Goal: Task Accomplishment & Management: Manage account settings

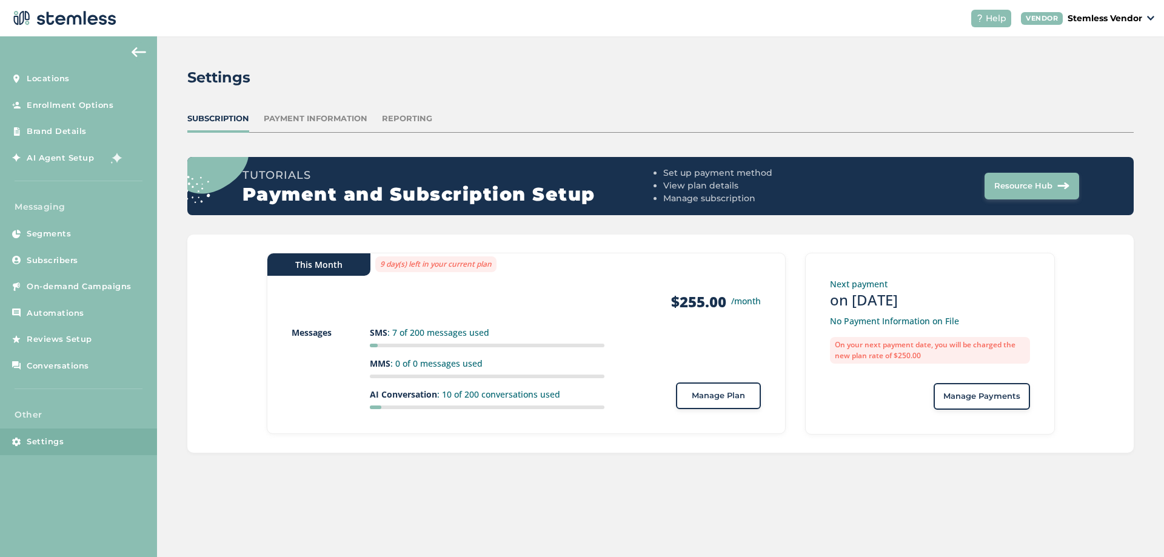
click at [1115, 22] on p "Stemless Vendor" at bounding box center [1105, 18] width 75 height 13
click at [908, 56] on div "Settings Subscription Payment Information Reporting Tutorials Payment and Subsc…" at bounding box center [660, 259] width 1007 height 447
click at [1093, 25] on div "Help VENDOR Stemless Vendor" at bounding box center [1058, 19] width 193 height 18
click at [1095, 21] on p "Stemless Vendor" at bounding box center [1105, 18] width 75 height 13
click at [288, 350] on div "This Month 9 day(s) left in your current plan Products $255.00 /month Messages …" at bounding box center [526, 343] width 519 height 181
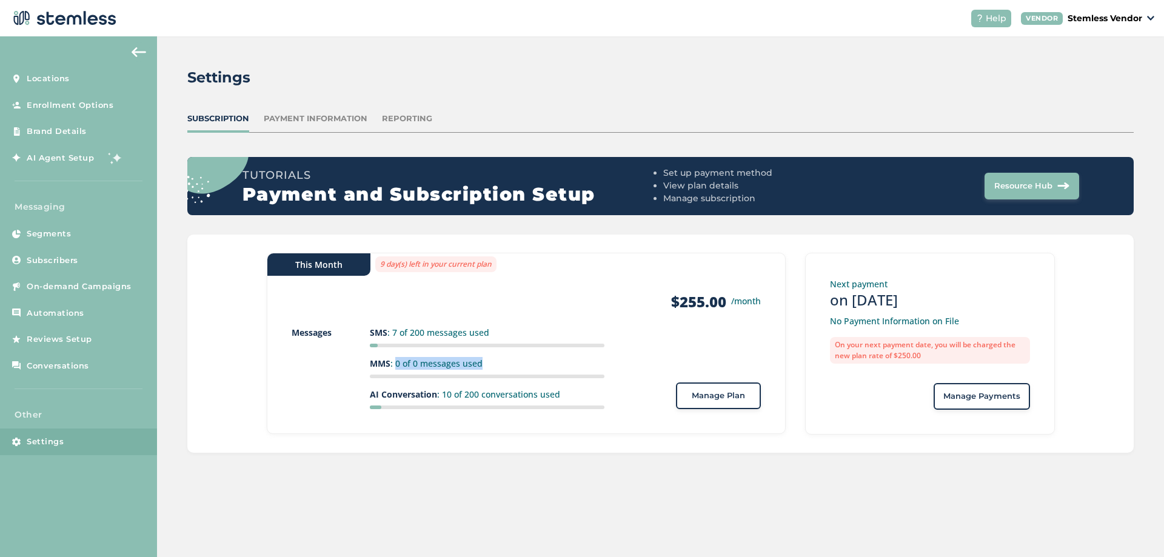
drag, startPoint x: 395, startPoint y: 361, endPoint x: 486, endPoint y: 363, distance: 91.0
click at [487, 363] on p "MMS : 0 of 0 messages used" at bounding box center [487, 363] width 235 height 13
click at [470, 365] on p "MMS : 0 of 0 messages used" at bounding box center [487, 363] width 235 height 13
click at [705, 392] on span "Manage Plan" at bounding box center [718, 396] width 53 height 12
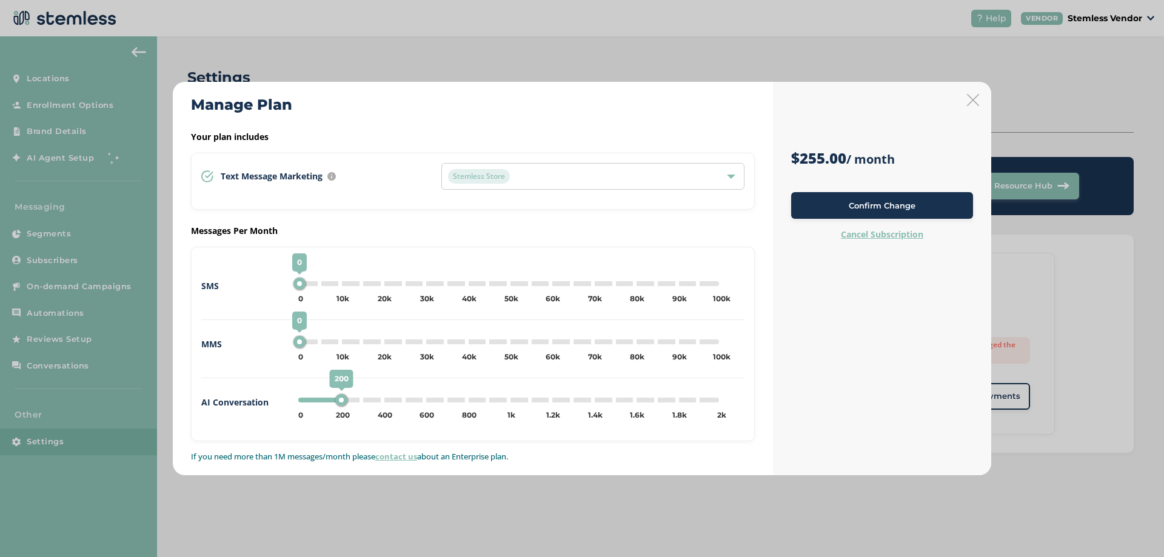
click at [973, 101] on icon at bounding box center [973, 100] width 12 height 12
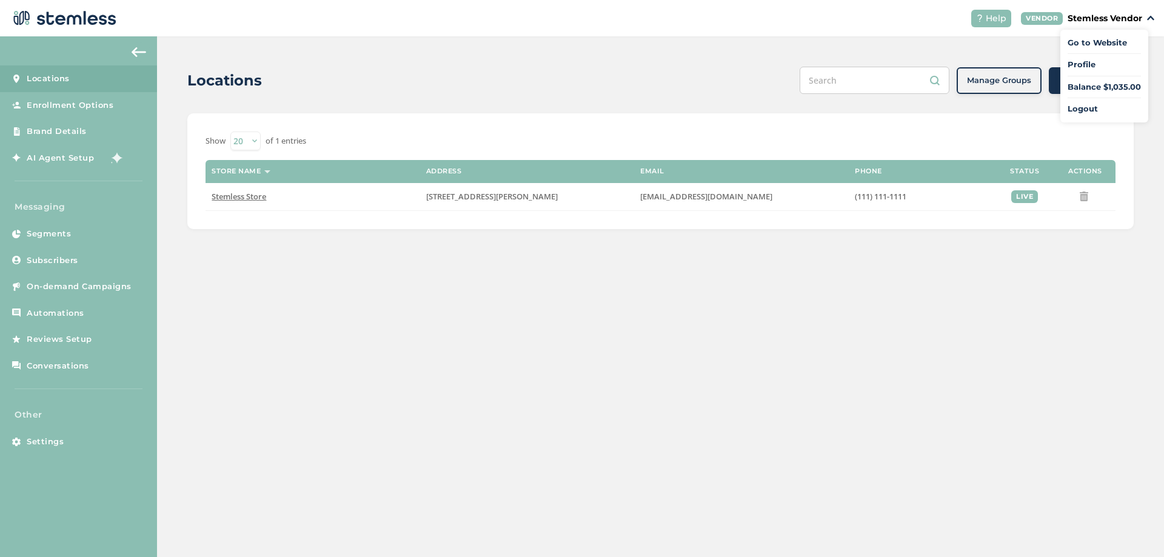
click at [359, 287] on div "Locations Manage Groups + Add Location Show 20 50 100 of 1 entries Store name A…" at bounding box center [660, 296] width 1007 height 521
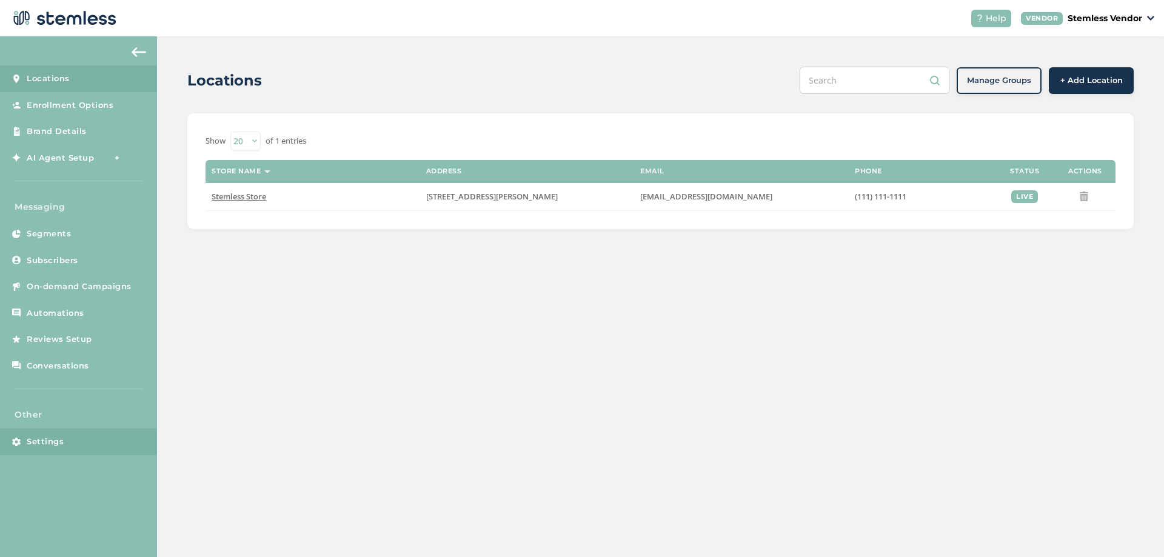
click at [49, 446] on span "Settings" at bounding box center [45, 442] width 37 height 12
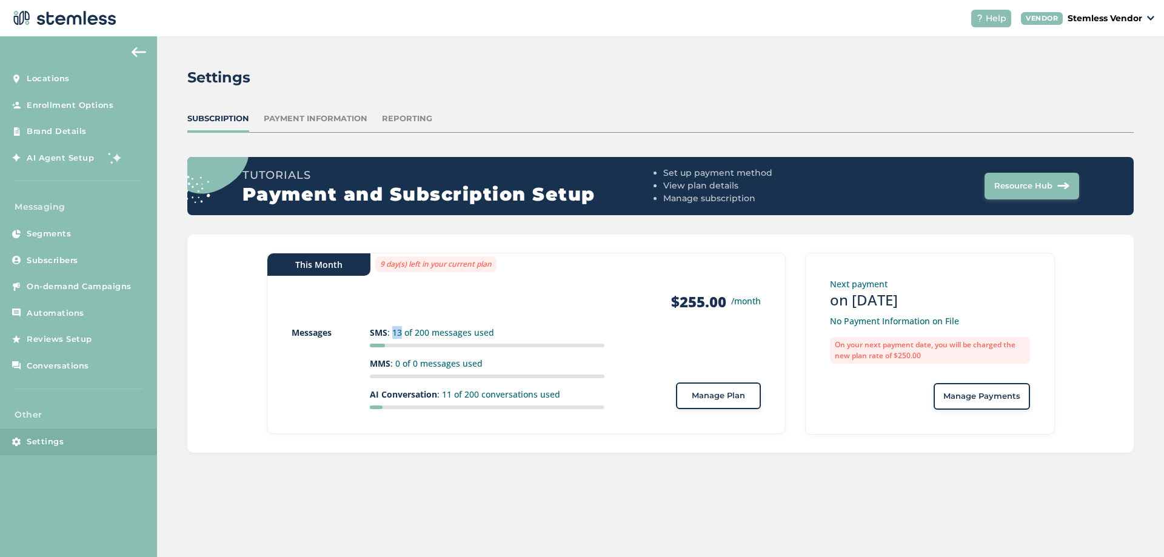
drag, startPoint x: 392, startPoint y: 333, endPoint x: 402, endPoint y: 333, distance: 10.3
click at [402, 333] on p "SMS : 13 of 200 messages used" at bounding box center [487, 332] width 235 height 13
click at [221, 300] on div "This Month 9 day(s) left in your current plan Products $255.00 /month Messages …" at bounding box center [660, 344] width 946 height 218
click at [232, 329] on div "This Month 9 day(s) left in your current plan Products $255.00 /month Messages …" at bounding box center [660, 344] width 946 height 218
